Goal: Information Seeking & Learning: Learn about a topic

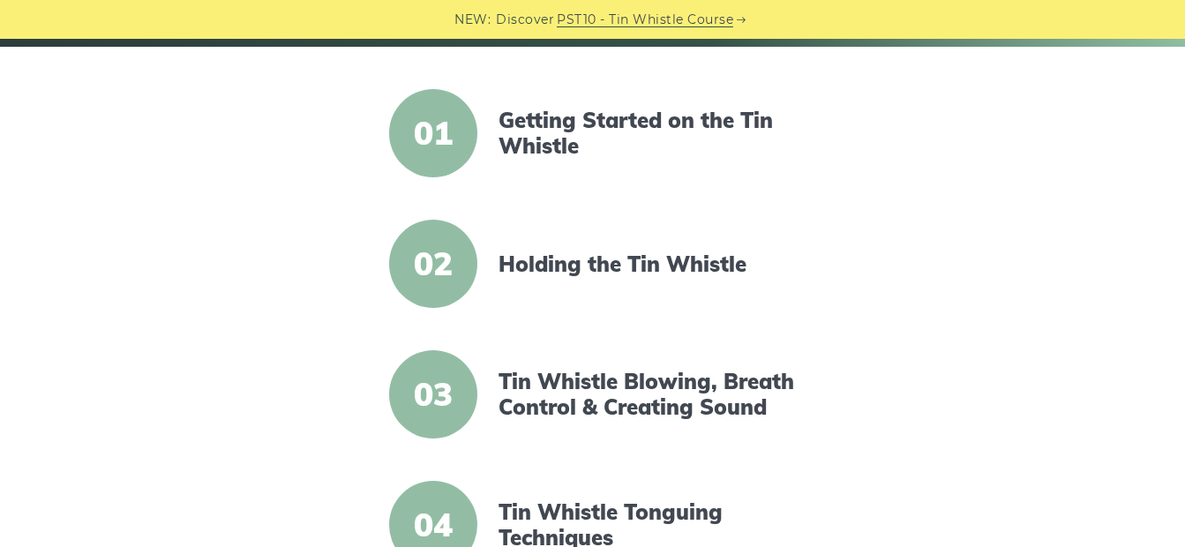
scroll to position [444, 0]
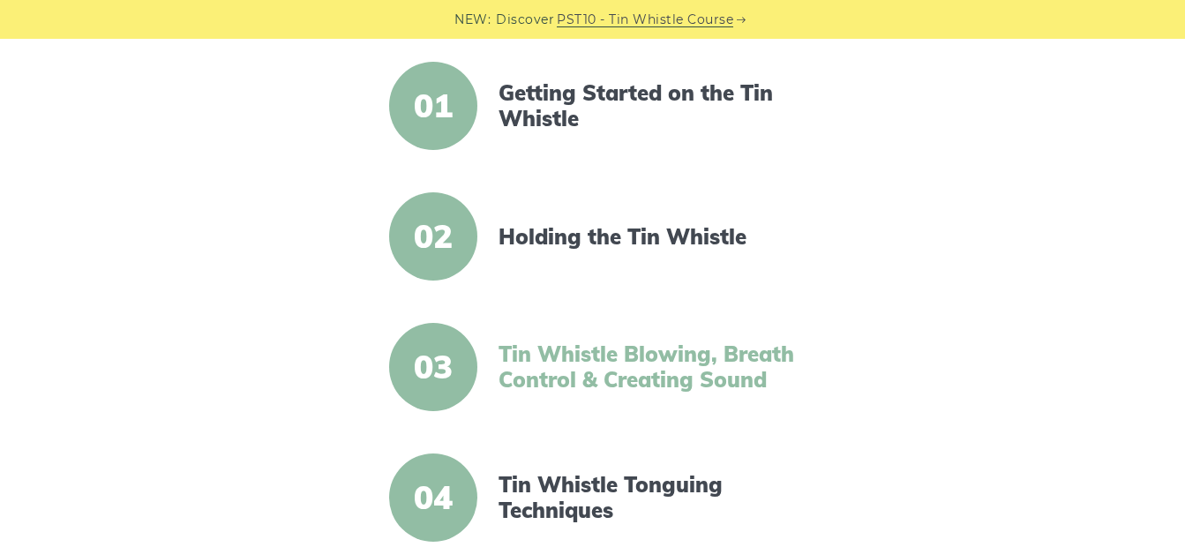
click at [648, 372] on link "Tin Whistle Blowing, Breath Control & Creating Sound" at bounding box center [651, 367] width 304 height 51
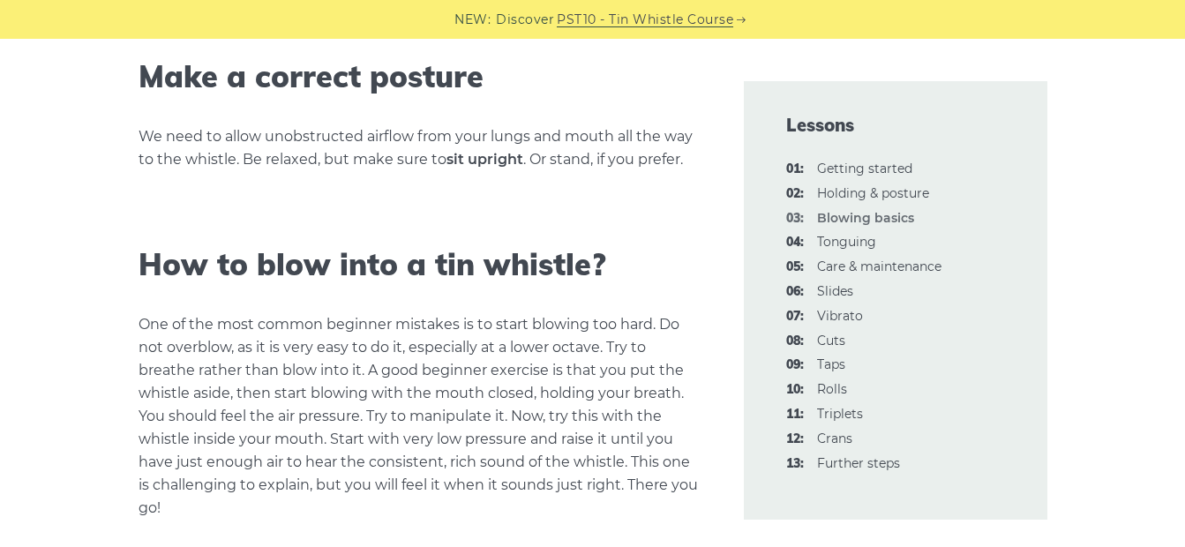
scroll to position [1064, 0]
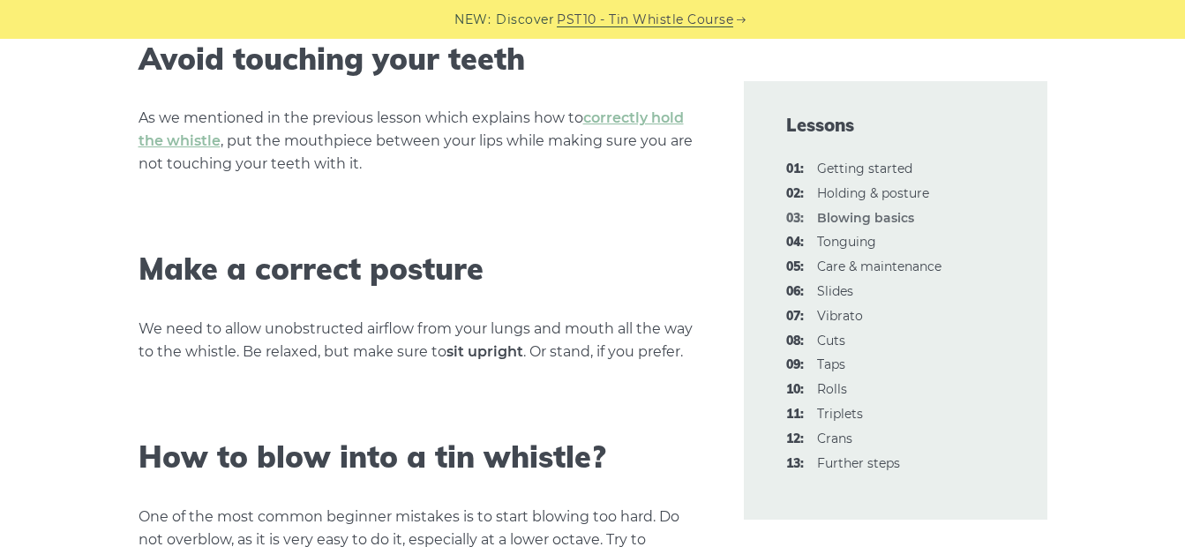
drag, startPoint x: 470, startPoint y: 197, endPoint x: 300, endPoint y: 232, distance: 173.1
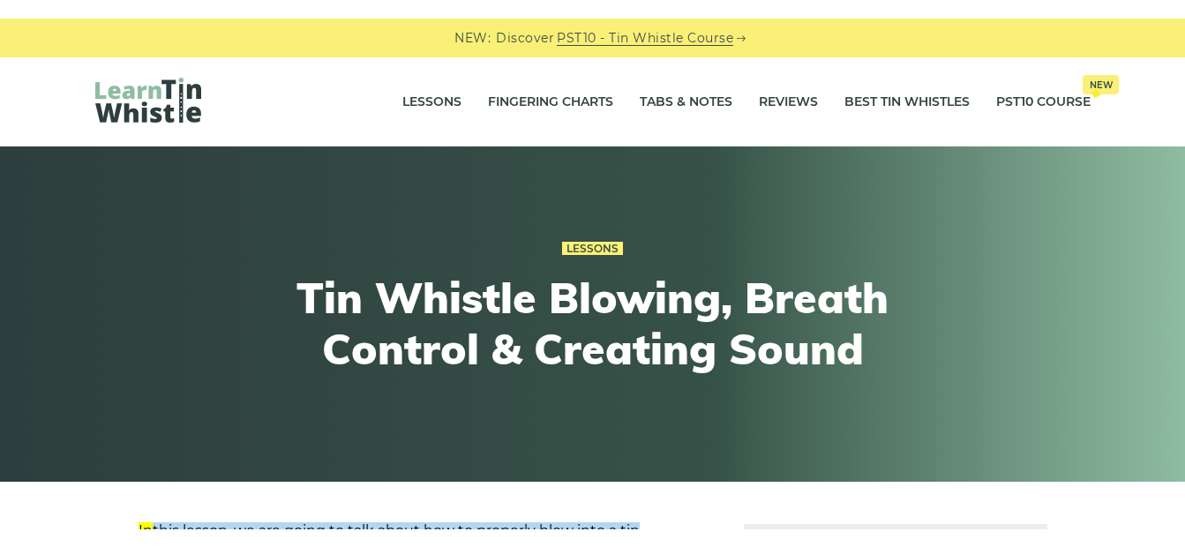
scroll to position [249, 0]
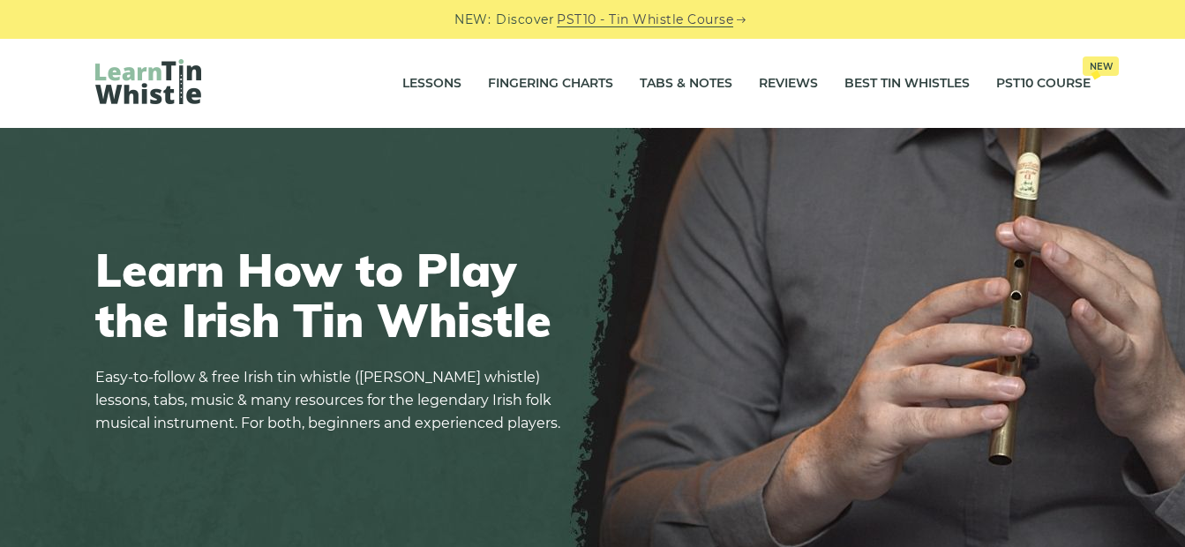
drag, startPoint x: 376, startPoint y: 246, endPoint x: 370, endPoint y: 265, distance: 19.5
click at [378, 259] on h1 "Learn How to Play the Irish Tin Whistle" at bounding box center [333, 294] width 477 height 101
click at [420, 86] on link "Lessons" at bounding box center [431, 84] width 59 height 44
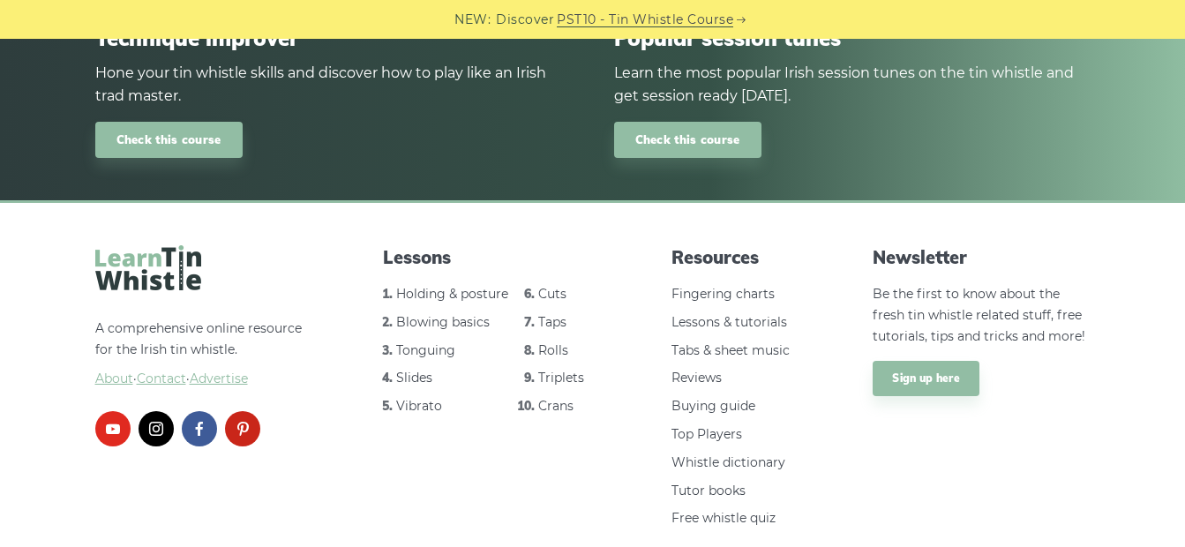
scroll to position [2644, 0]
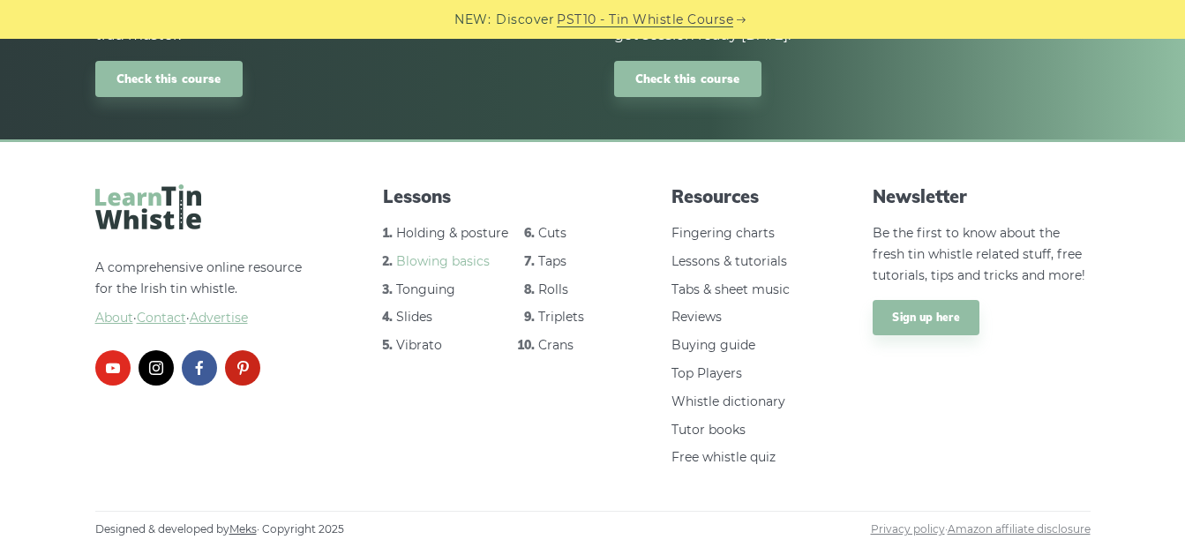
click at [465, 264] on link "Blowing basics" at bounding box center [443, 261] width 94 height 16
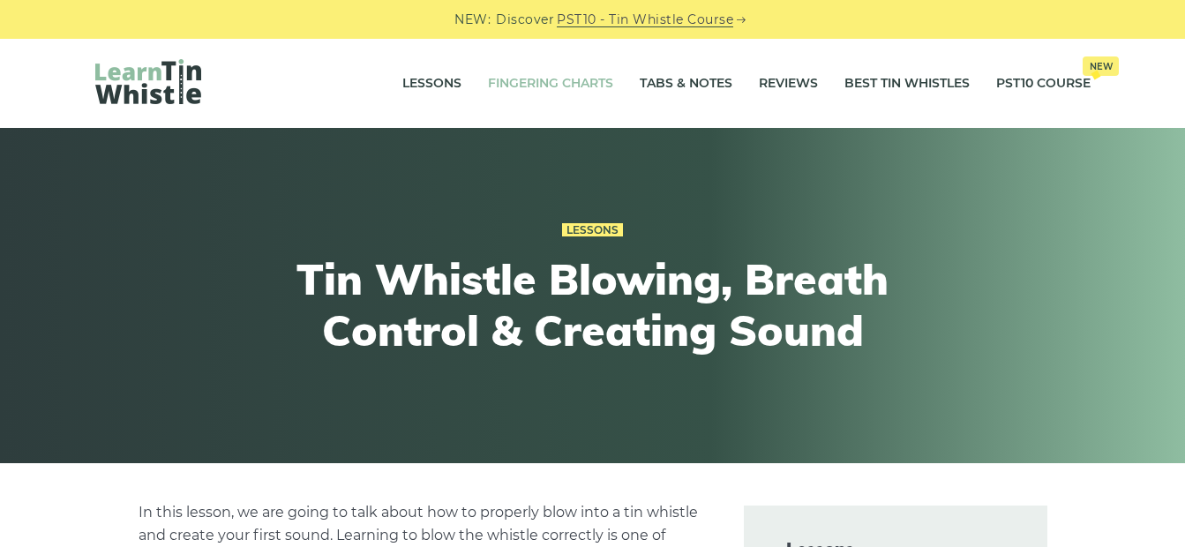
click at [587, 84] on link "Fingering Charts" at bounding box center [550, 84] width 125 height 44
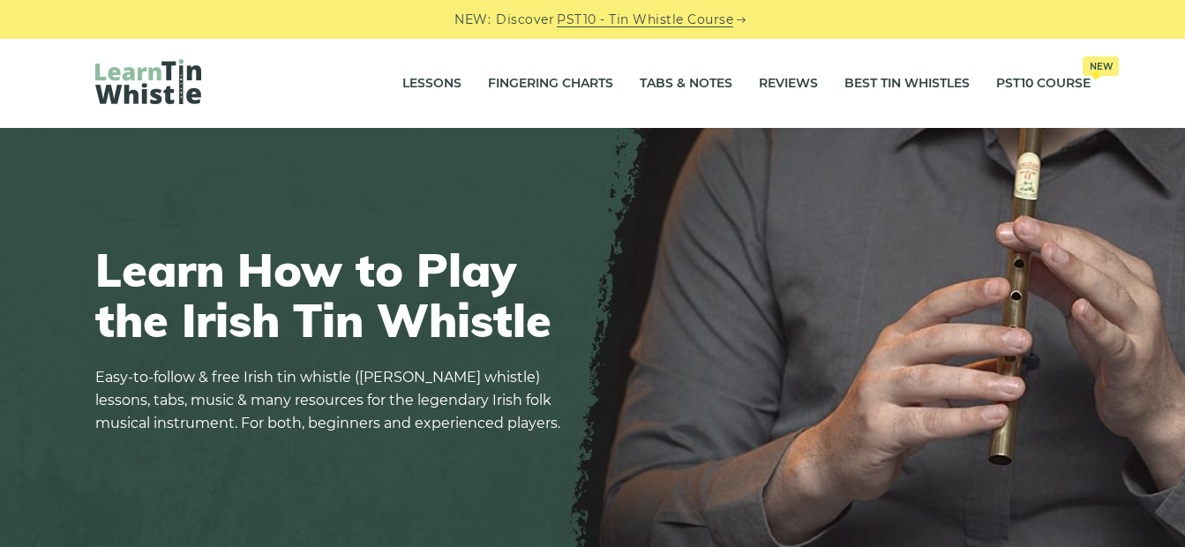
click at [1158, 54] on div "Lessons Fingering Charts Tabs & Notes Reviews Best Tin Whistles PST10 Course Ne…" at bounding box center [592, 83] width 1185 height 89
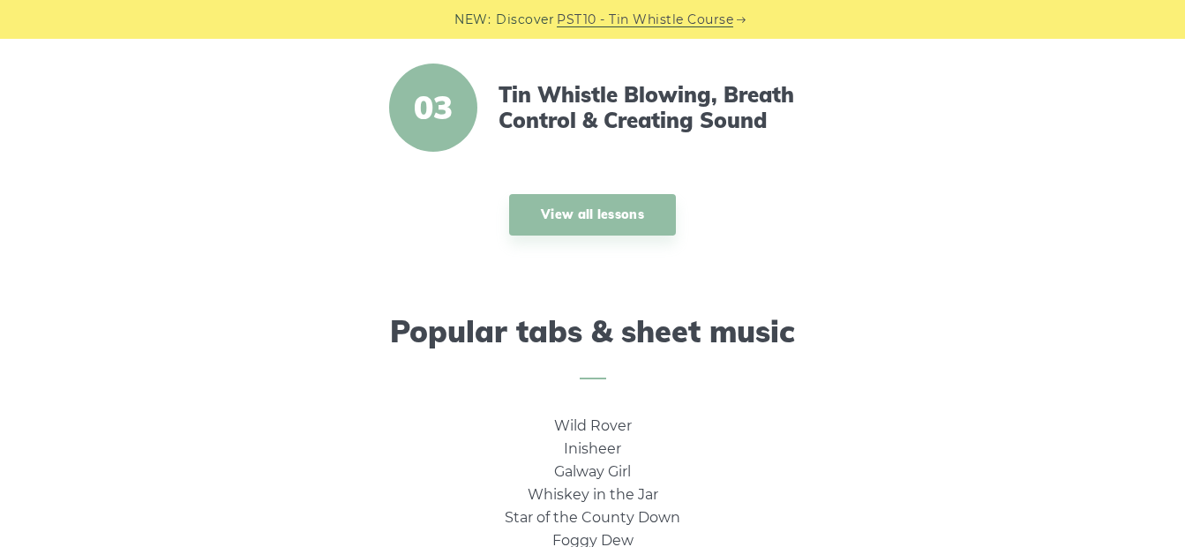
scroll to position [927, 0]
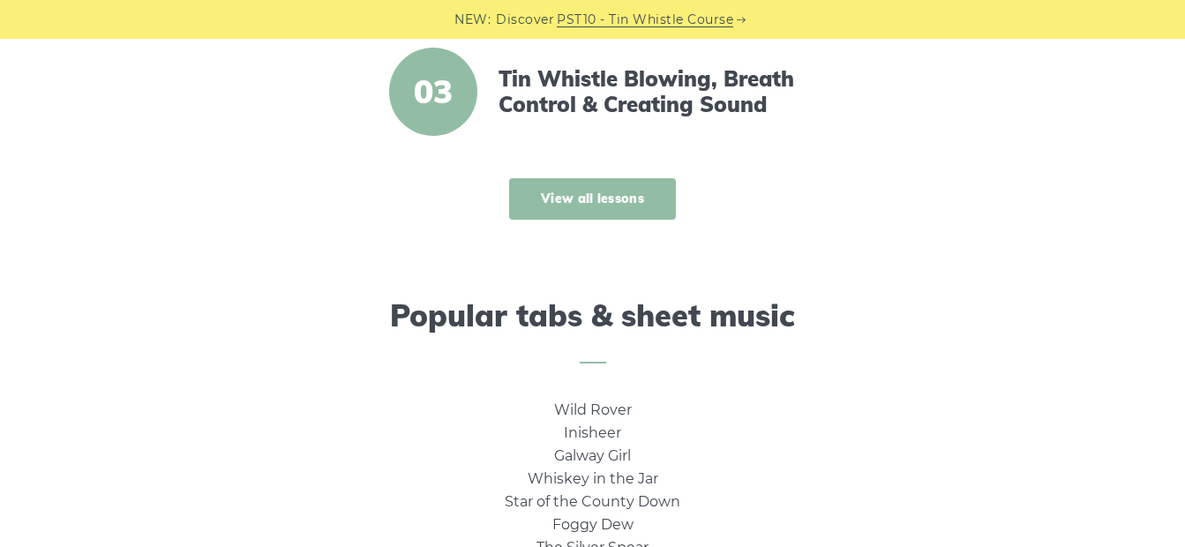
click at [591, 198] on link "View all lessons" at bounding box center [592, 198] width 167 height 41
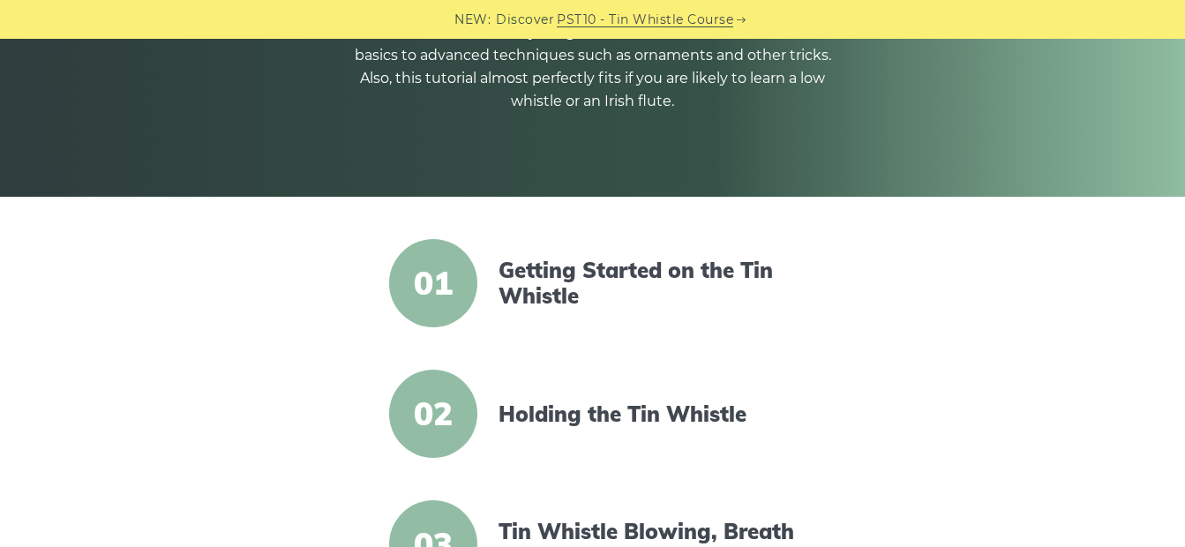
scroll to position [261, 0]
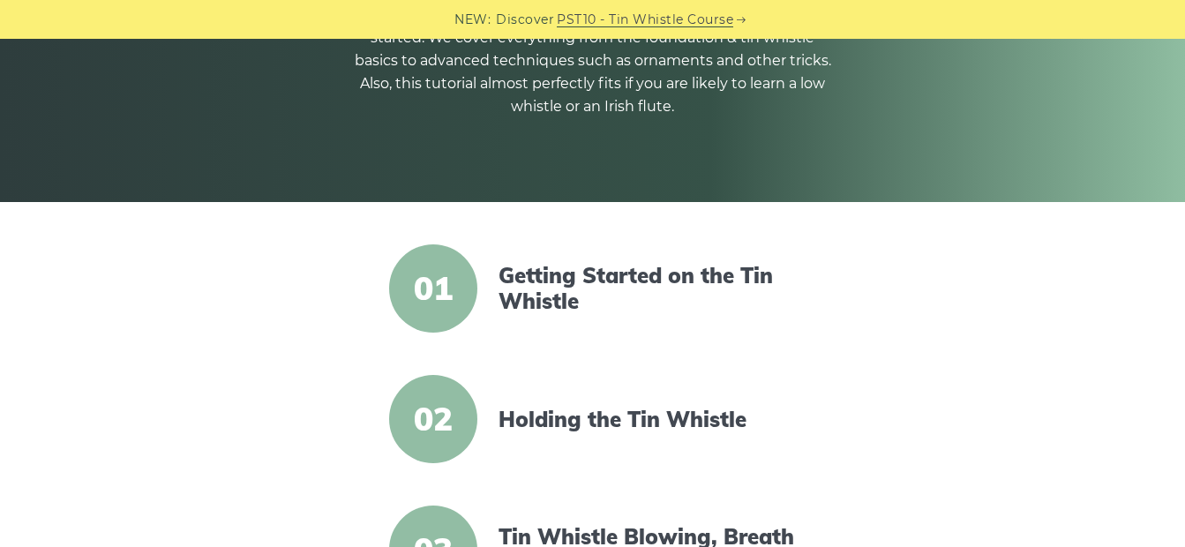
click at [453, 288] on span "01" at bounding box center [433, 288] width 88 height 88
click at [688, 282] on link "Getting Started on the Tin Whistle" at bounding box center [651, 288] width 304 height 51
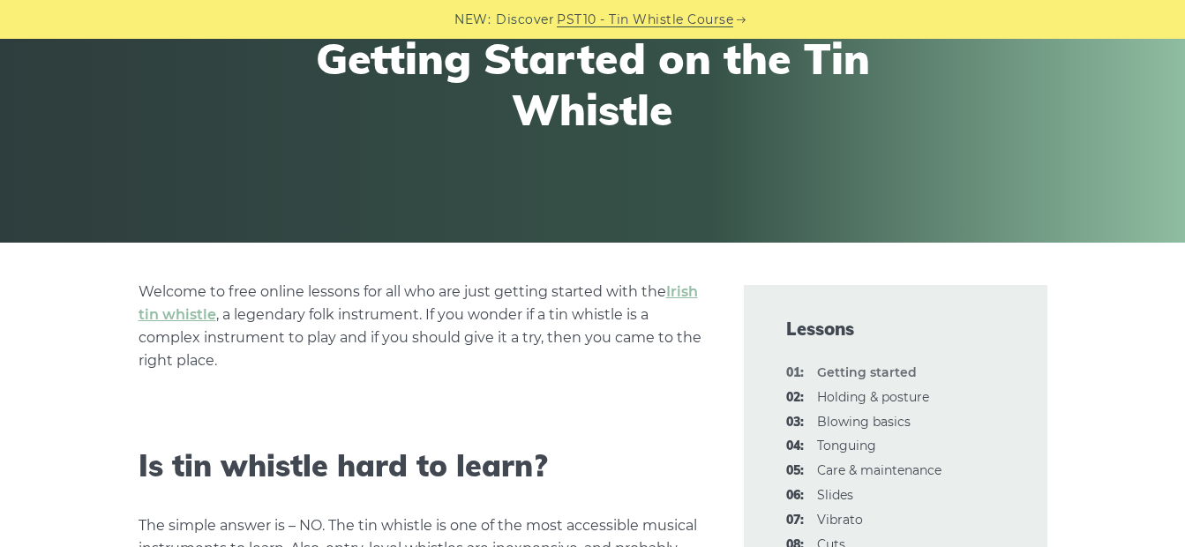
scroll to position [209, 0]
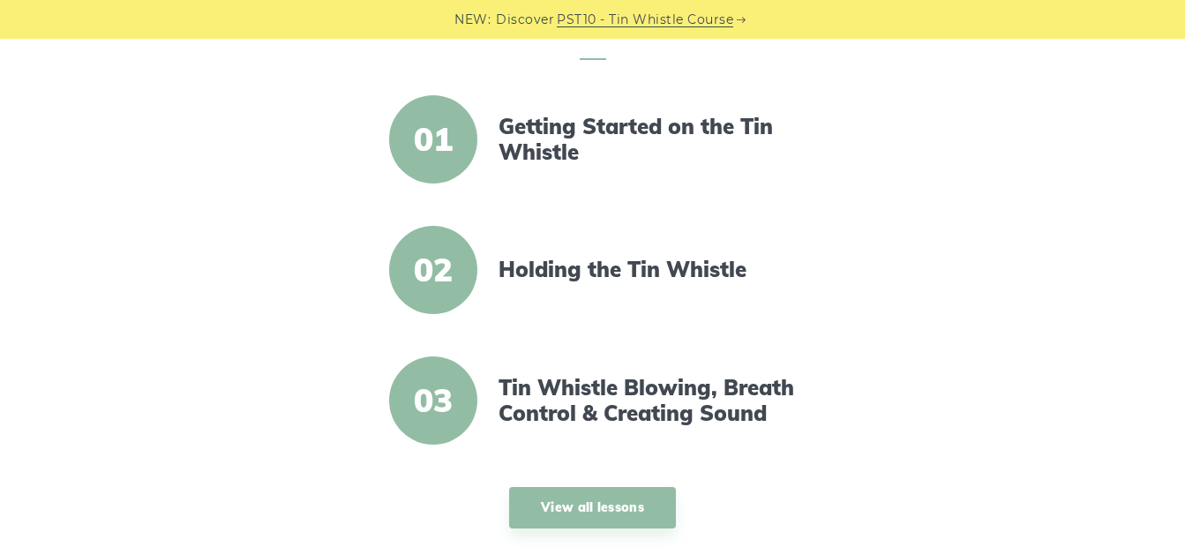
scroll to position [746, 0]
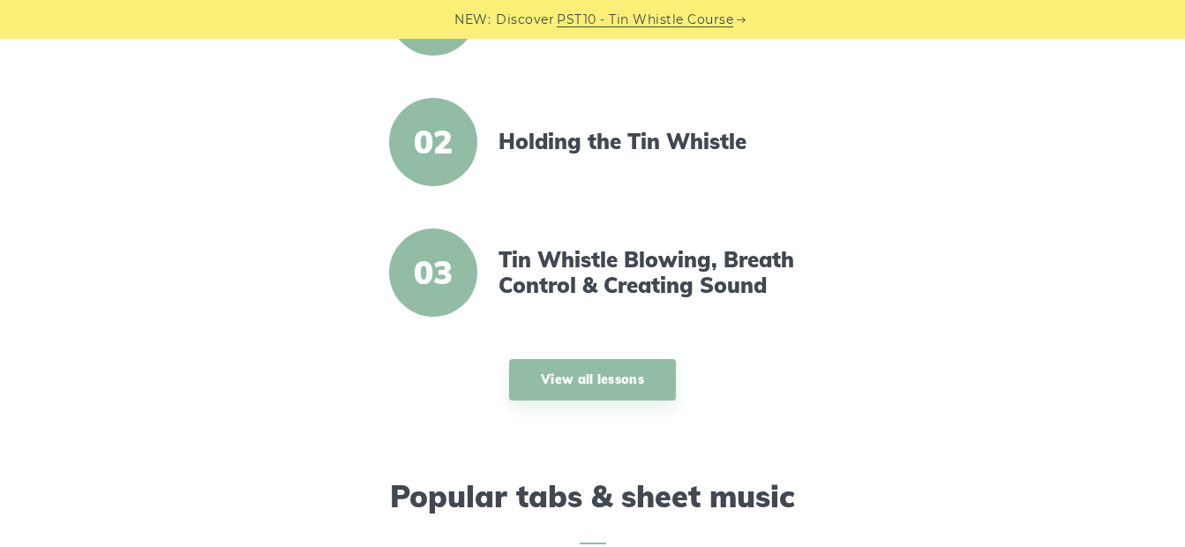
click at [432, 262] on span "03" at bounding box center [433, 273] width 88 height 88
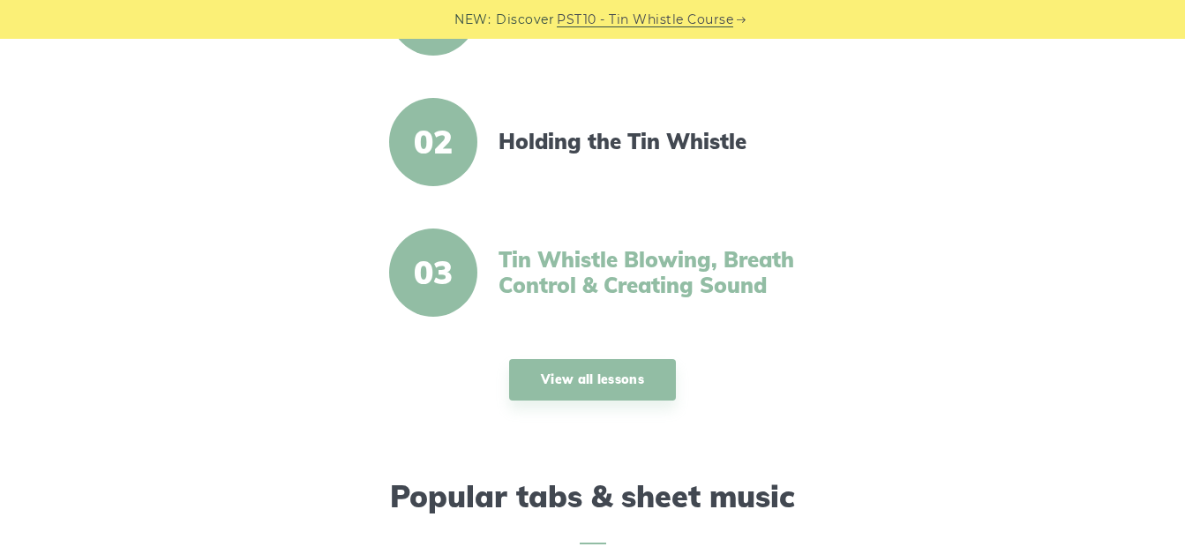
click at [605, 292] on link "Tin Whistle Blowing, Breath Control & Creating Sound" at bounding box center [651, 272] width 304 height 51
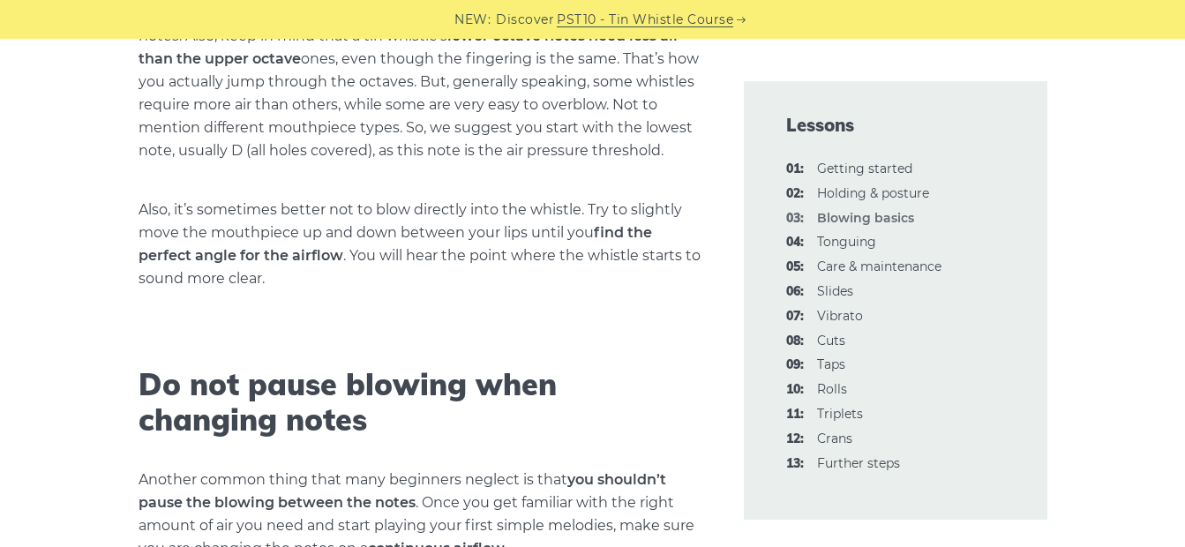
scroll to position [1833, 0]
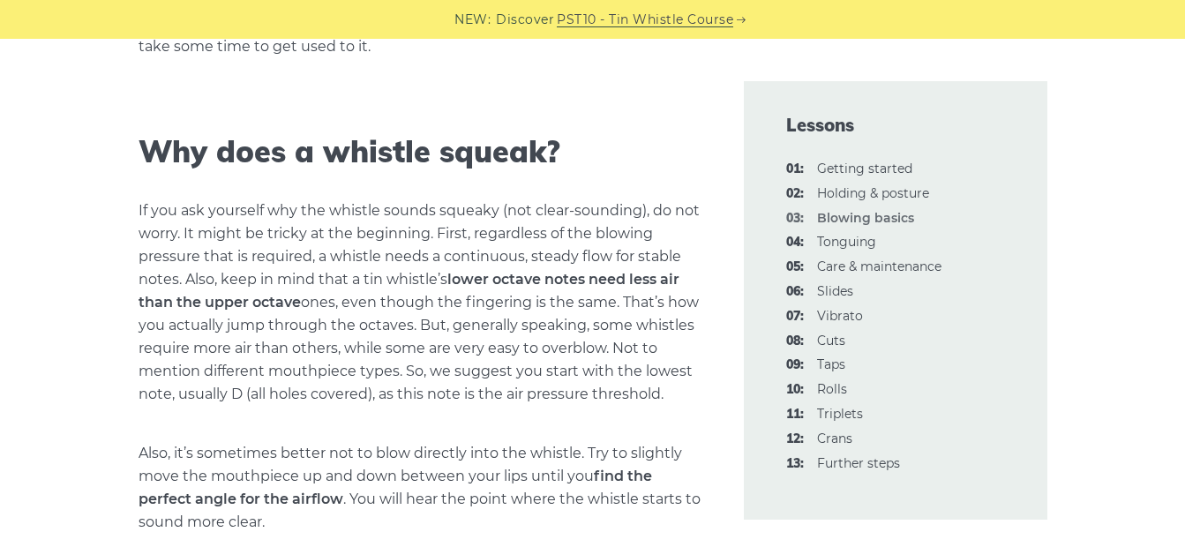
drag, startPoint x: 842, startPoint y: 218, endPoint x: 818, endPoint y: 220, distance: 23.9
click at [818, 220] on strong "03: Blowing basics" at bounding box center [865, 218] width 97 height 16
drag, startPoint x: 818, startPoint y: 220, endPoint x: 837, endPoint y: 225, distance: 19.3
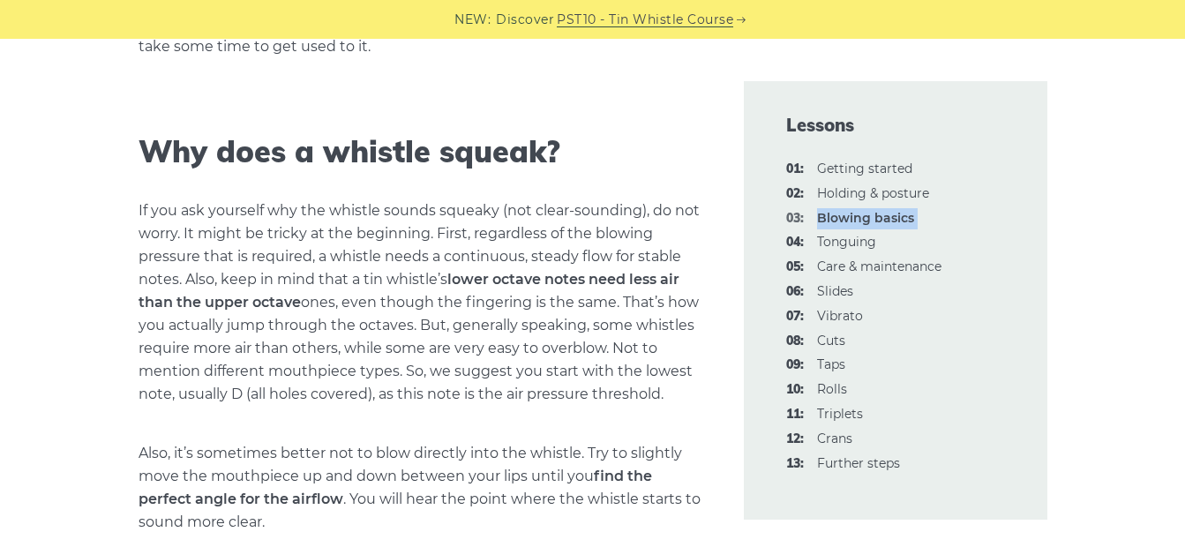
click at [837, 225] on strong "03: Blowing basics" at bounding box center [865, 218] width 97 height 16
click at [651, 161] on h2 "Why does a whistle squeak?" at bounding box center [420, 152] width 563 height 36
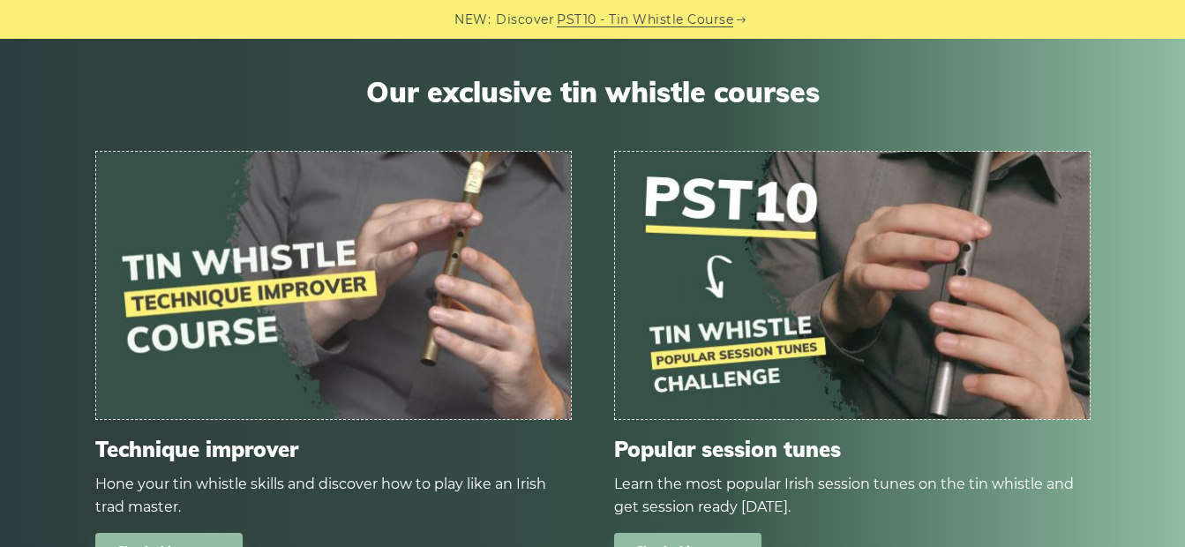
scroll to position [6011, 0]
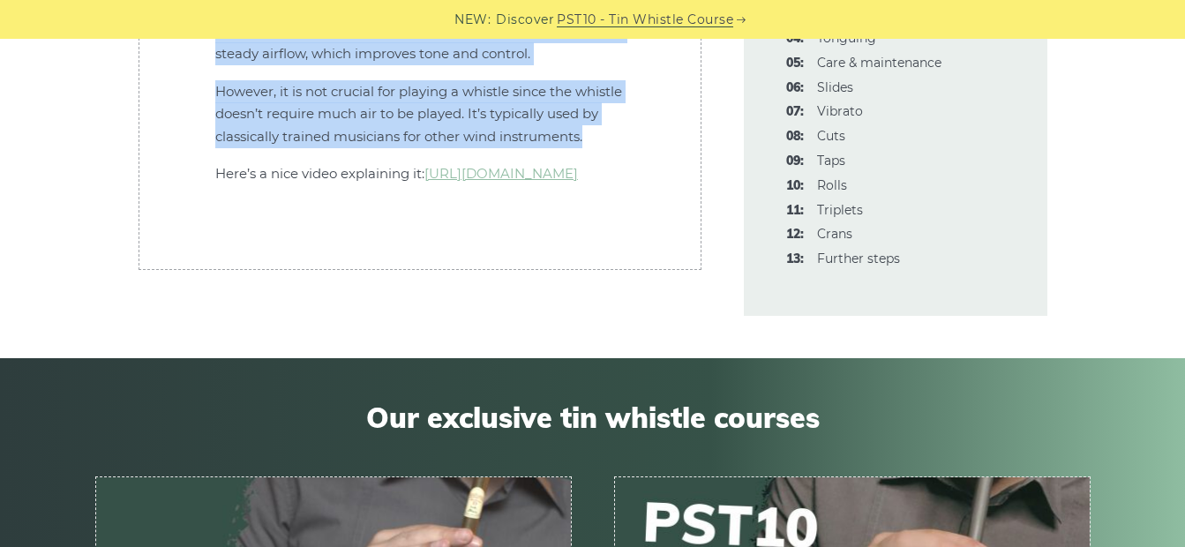
drag, startPoint x: 138, startPoint y: 177, endPoint x: 634, endPoint y: 163, distance: 496.2
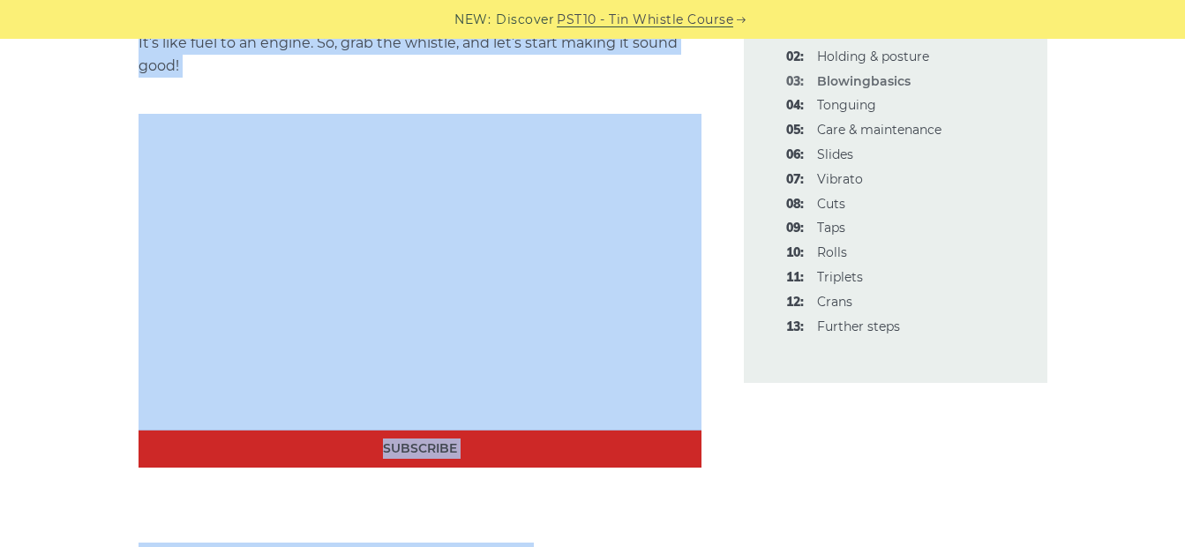
scroll to position [0, 0]
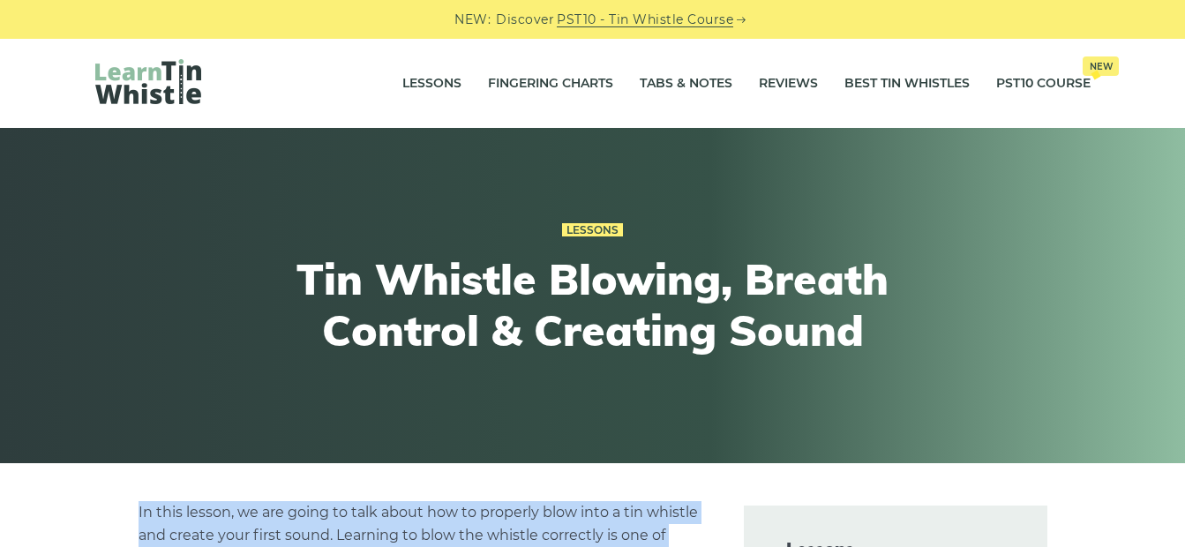
click at [688, 25] on link "PST10 - Tin Whistle Course" at bounding box center [645, 20] width 177 height 20
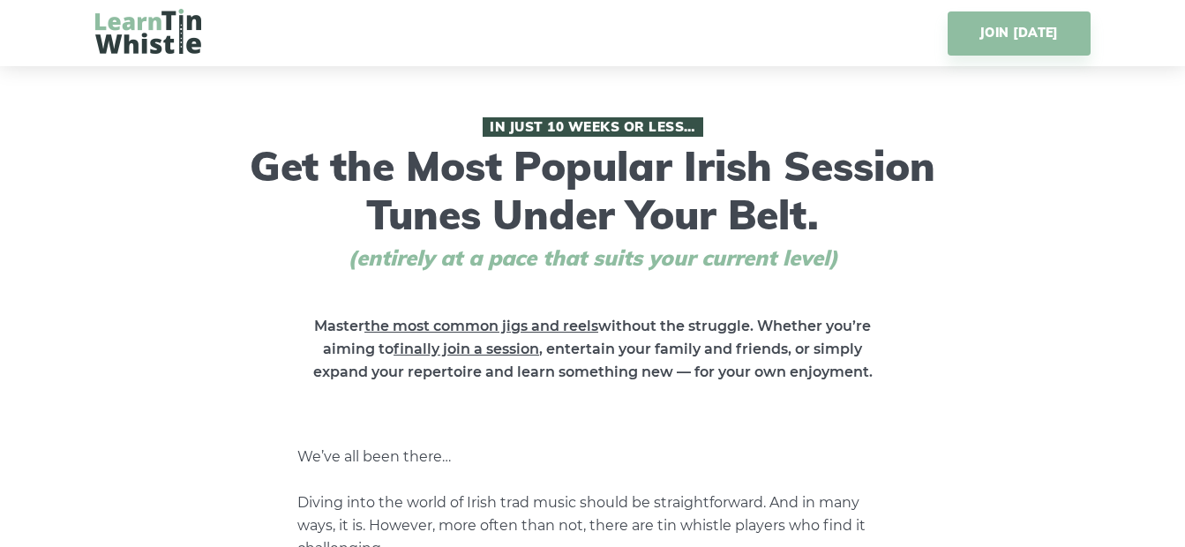
drag, startPoint x: 1001, startPoint y: 0, endPoint x: 1067, endPoint y: 262, distance: 270.4
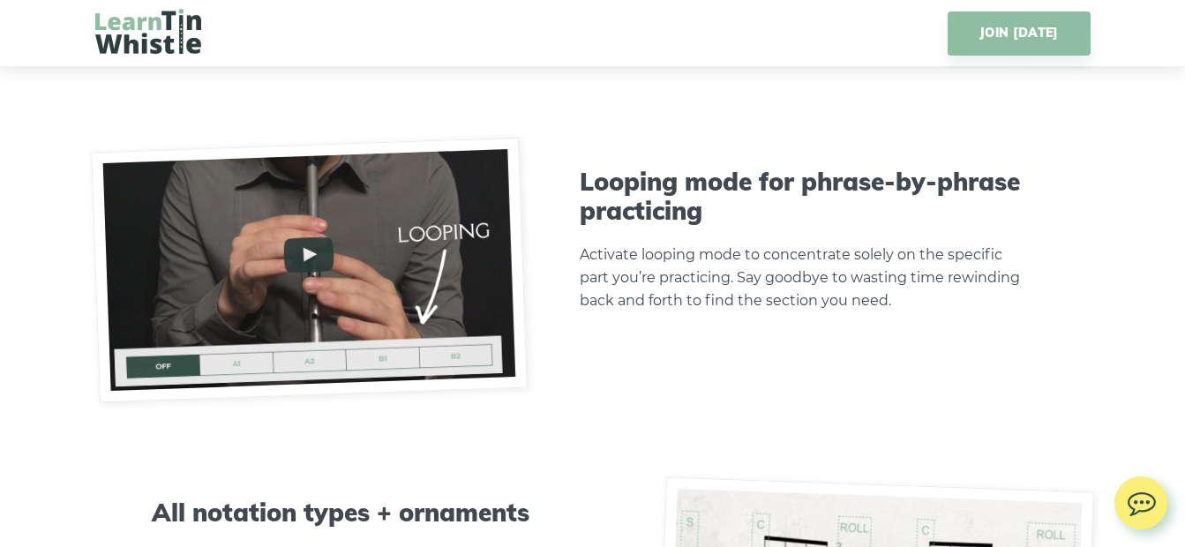
scroll to position [5074, 0]
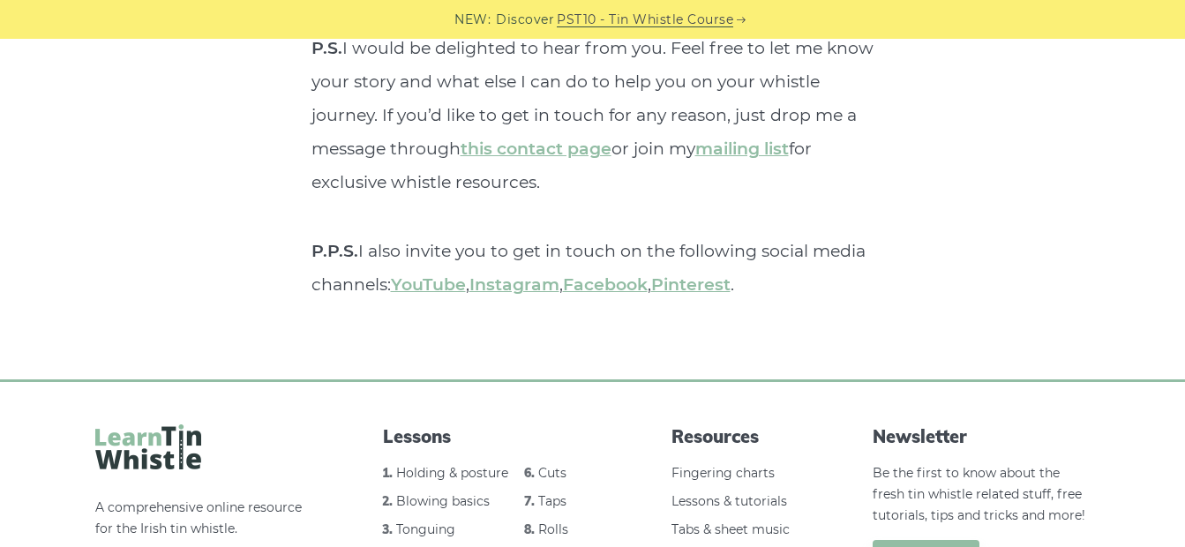
scroll to position [6928, 0]
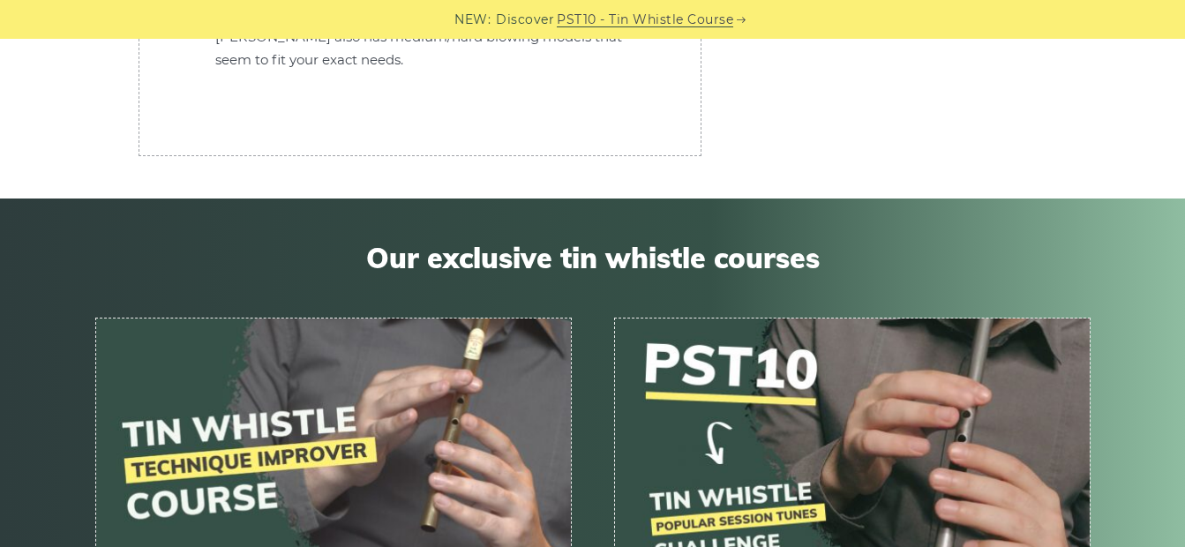
scroll to position [51269, 0]
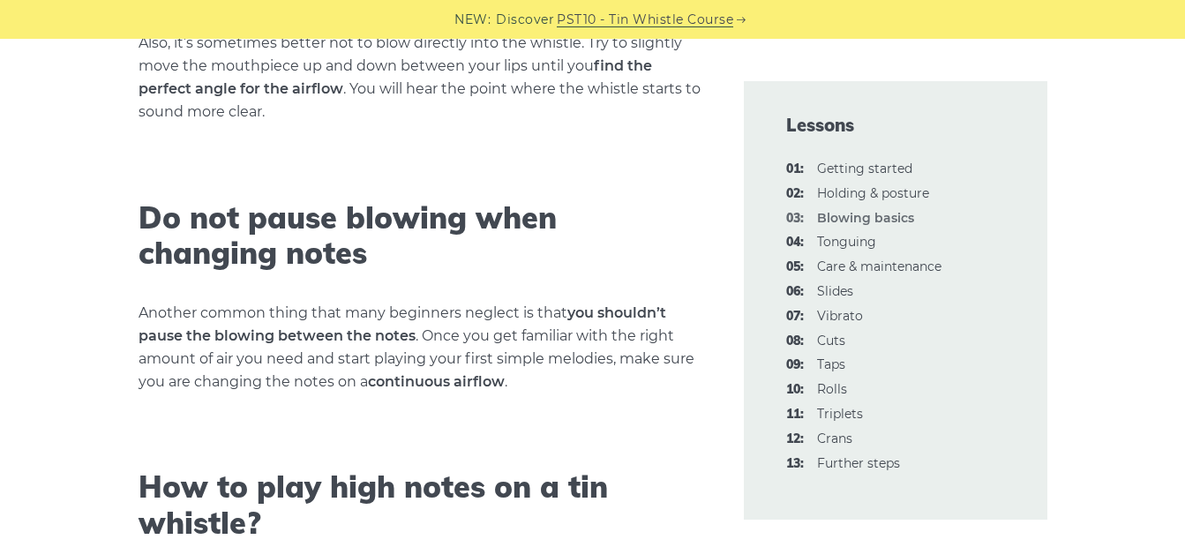
scroll to position [2346, 0]
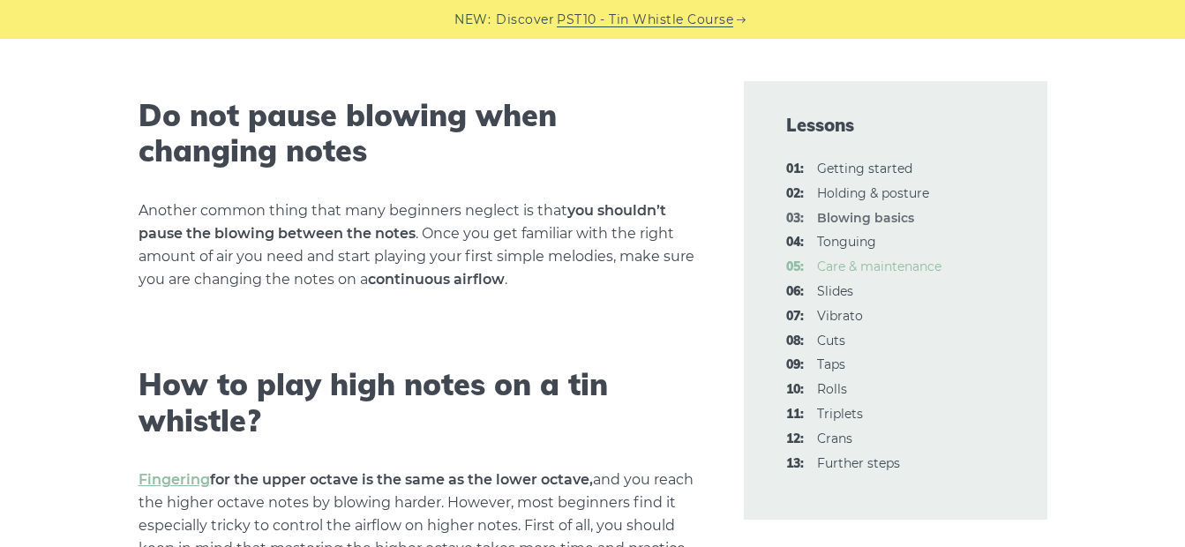
click at [891, 260] on link "05: Care & maintenance" at bounding box center [879, 267] width 124 height 16
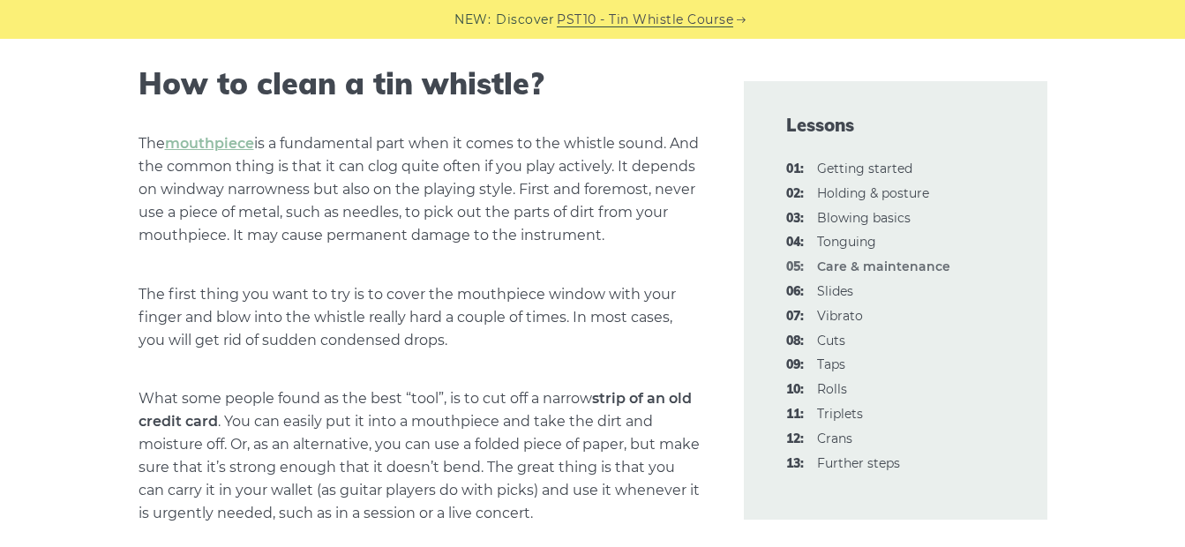
scroll to position [666, 0]
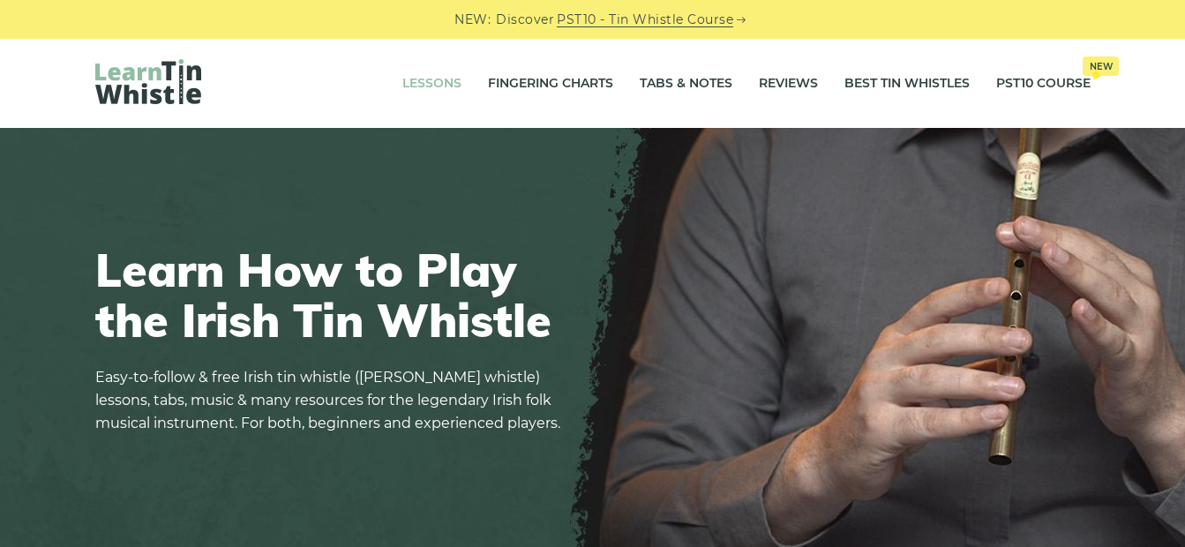
click at [413, 84] on link "Lessons" at bounding box center [431, 84] width 59 height 44
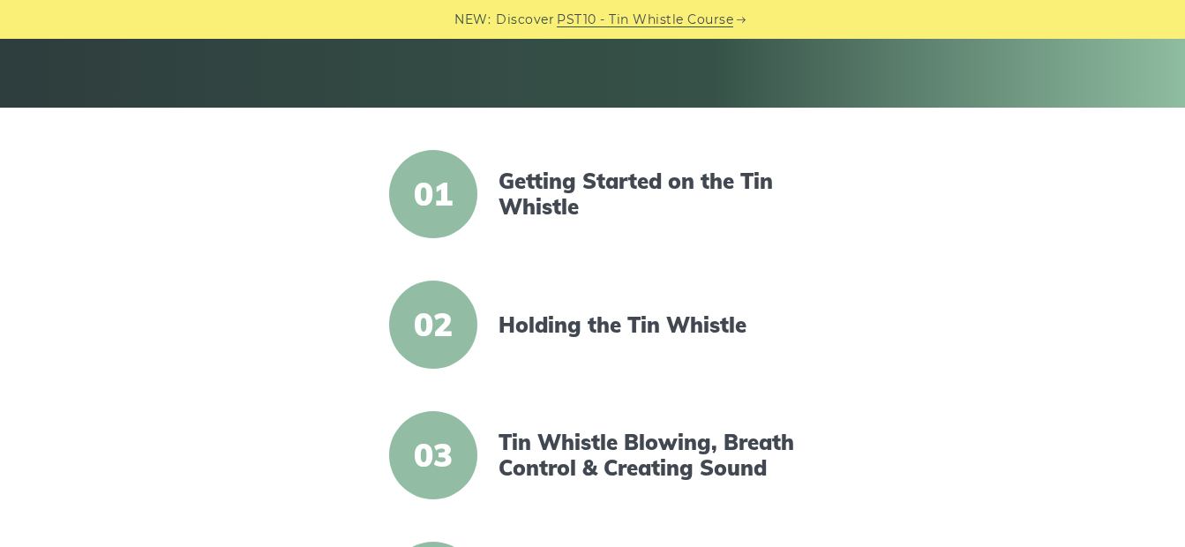
scroll to position [366, 0]
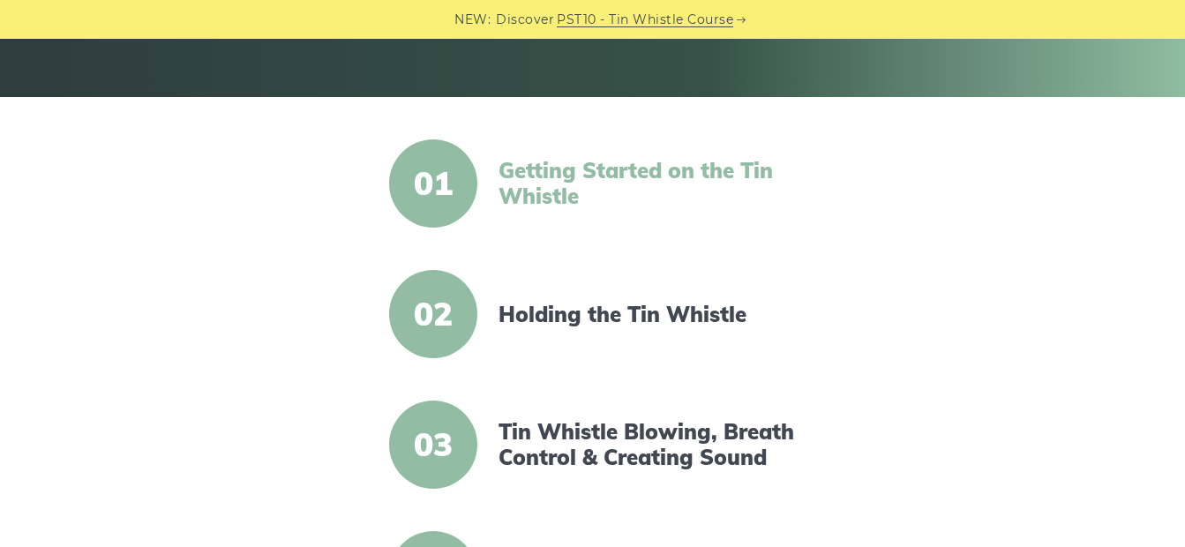
click at [638, 199] on link "Getting Started on the Tin Whistle" at bounding box center [651, 183] width 304 height 51
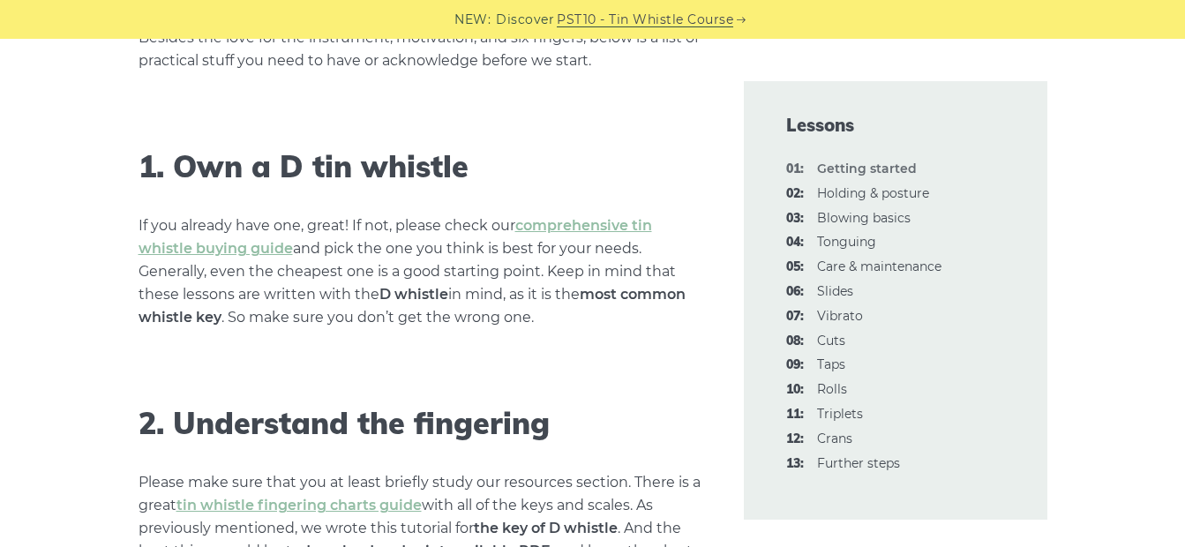
scroll to position [1128, 0]
